Goal: Check status: Check status

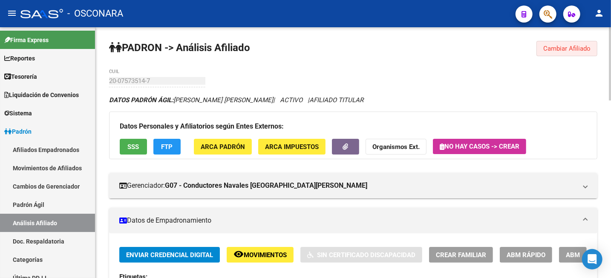
click at [559, 51] on span "Cambiar Afiliado" at bounding box center [566, 49] width 47 height 8
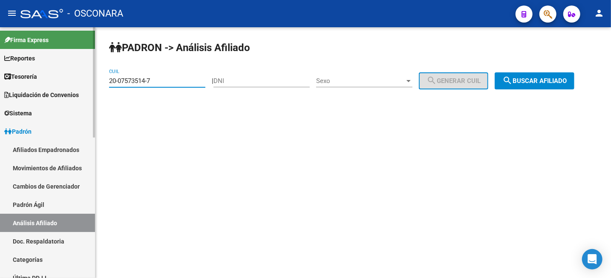
drag, startPoint x: 171, startPoint y: 79, endPoint x: 44, endPoint y: 80, distance: 127.3
click at [57, 80] on mat-sidenav-container "Firma Express Reportes Tablero de Control Ingresos Percibidos Análisis de todos…" at bounding box center [305, 152] width 611 height 251
paste input "24209684-4"
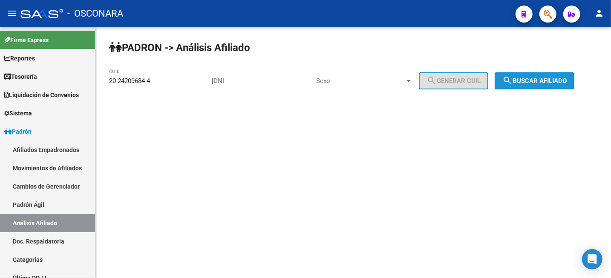
click at [548, 84] on span "search Buscar afiliado" at bounding box center [534, 81] width 64 height 8
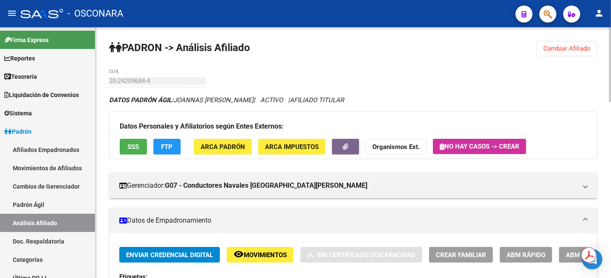
click at [547, 52] on span "Cambiar Afiliado" at bounding box center [566, 49] width 47 height 8
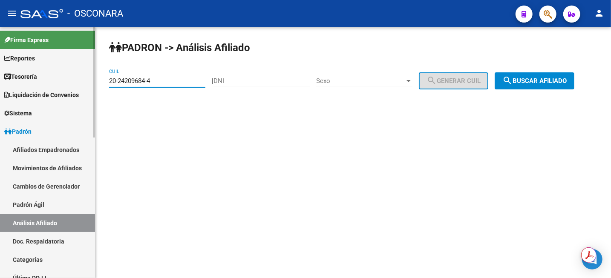
drag, startPoint x: 172, startPoint y: 81, endPoint x: 77, endPoint y: 82, distance: 95.0
click at [77, 82] on mat-sidenav-container "Firma Express Reportes Tablero de Control Ingresos Percibidos Análisis de todos…" at bounding box center [305, 152] width 611 height 251
paste input "12109466-6"
type input "20-12109466-6"
click at [549, 82] on span "search Buscar afiliado" at bounding box center [534, 81] width 64 height 8
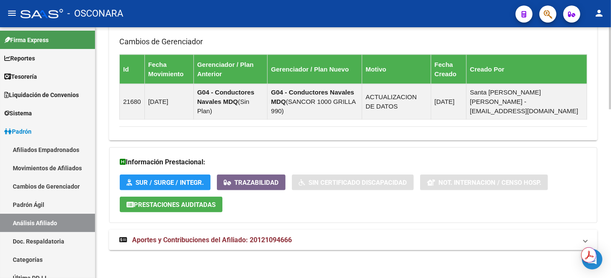
scroll to position [516, 0]
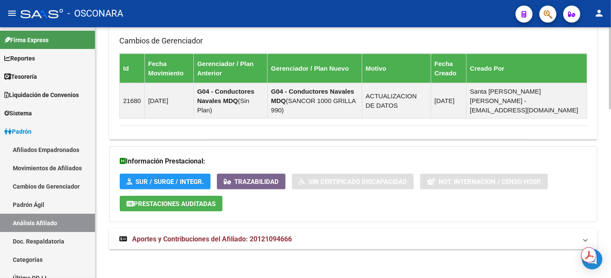
click at [298, 241] on mat-panel-title "Aportes y Contribuciones del Afiliado: 20121094666" at bounding box center [347, 239] width 457 height 9
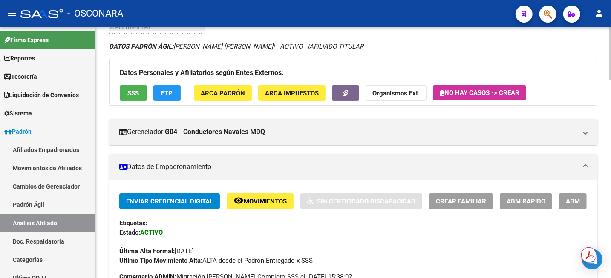
scroll to position [266, 0]
